Goal: Task Accomplishment & Management: Manage account settings

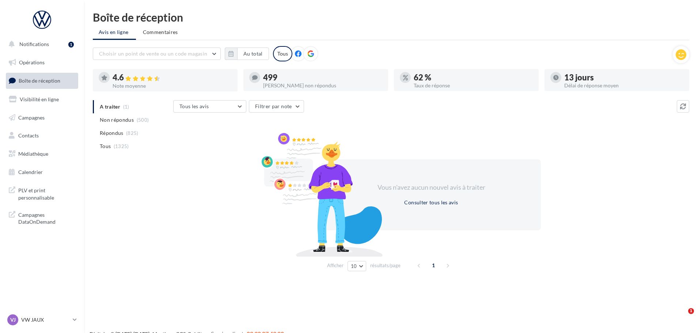
scroll to position [12, 0]
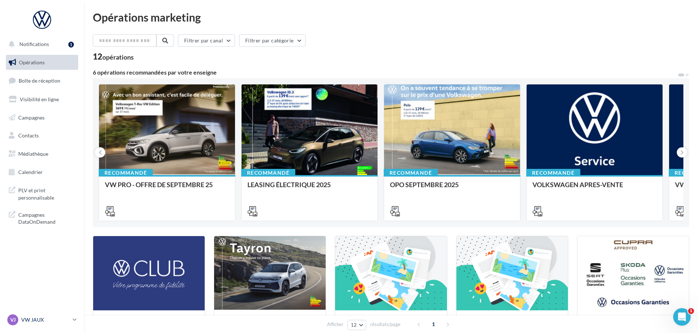
click at [39, 321] on p "VW JAUX" at bounding box center [45, 319] width 49 height 7
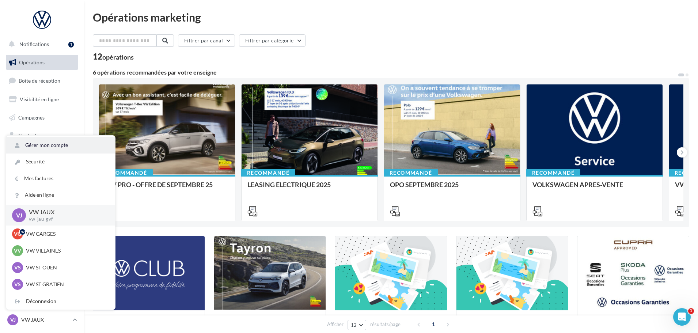
click at [48, 146] on link "Gérer mon compte" at bounding box center [60, 145] width 109 height 16
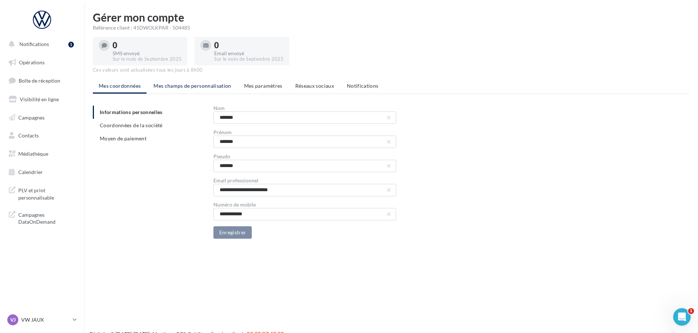
click at [190, 86] on span "Mes champs de personnalisation" at bounding box center [193, 86] width 78 height 6
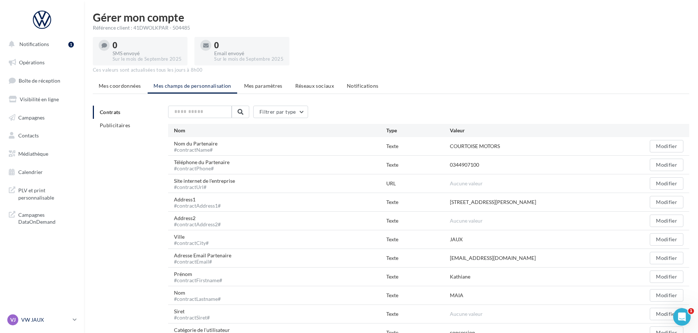
click at [42, 324] on div "VJ VW JAUX vw-jau-gvf" at bounding box center [38, 319] width 63 height 11
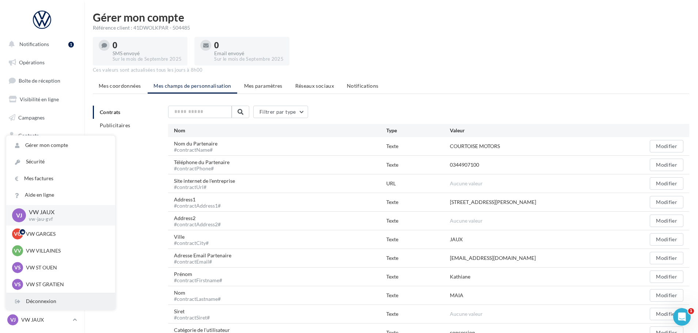
click at [36, 301] on div "Déconnexion" at bounding box center [60, 301] width 109 height 16
